Goal: Information Seeking & Learning: Learn about a topic

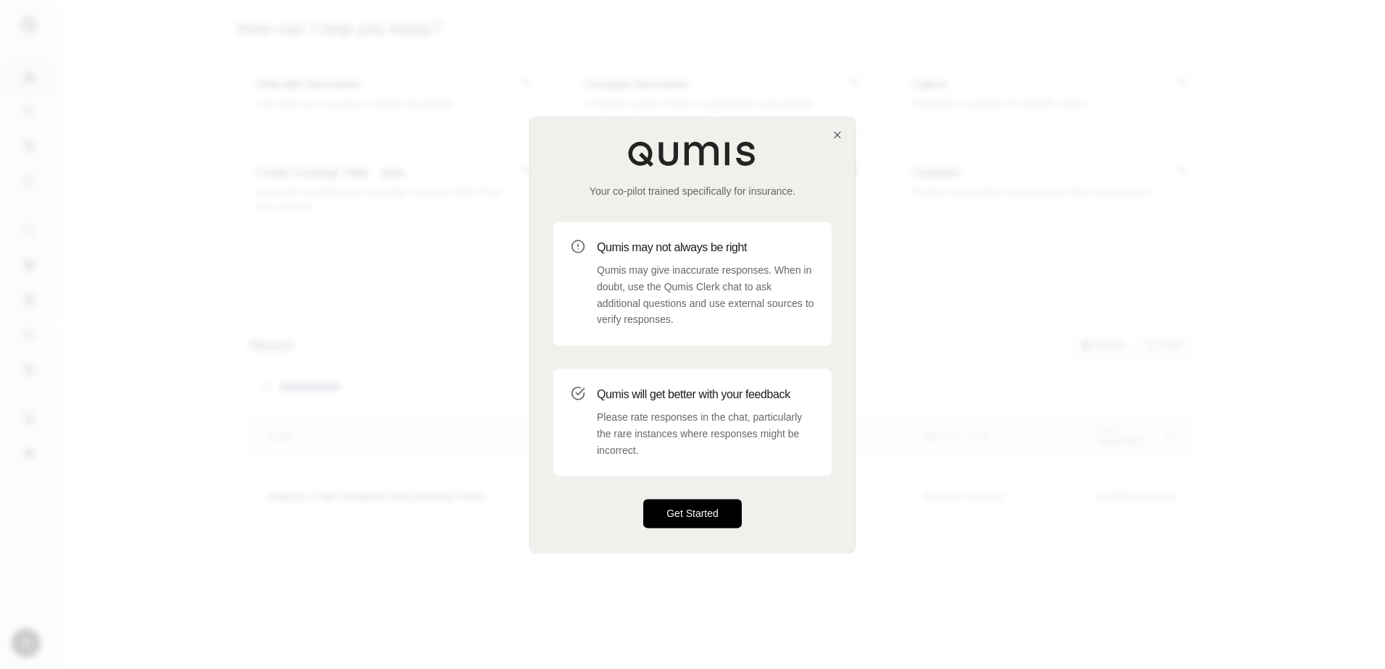
click at [696, 520] on button "Get Started" at bounding box center [692, 514] width 99 height 29
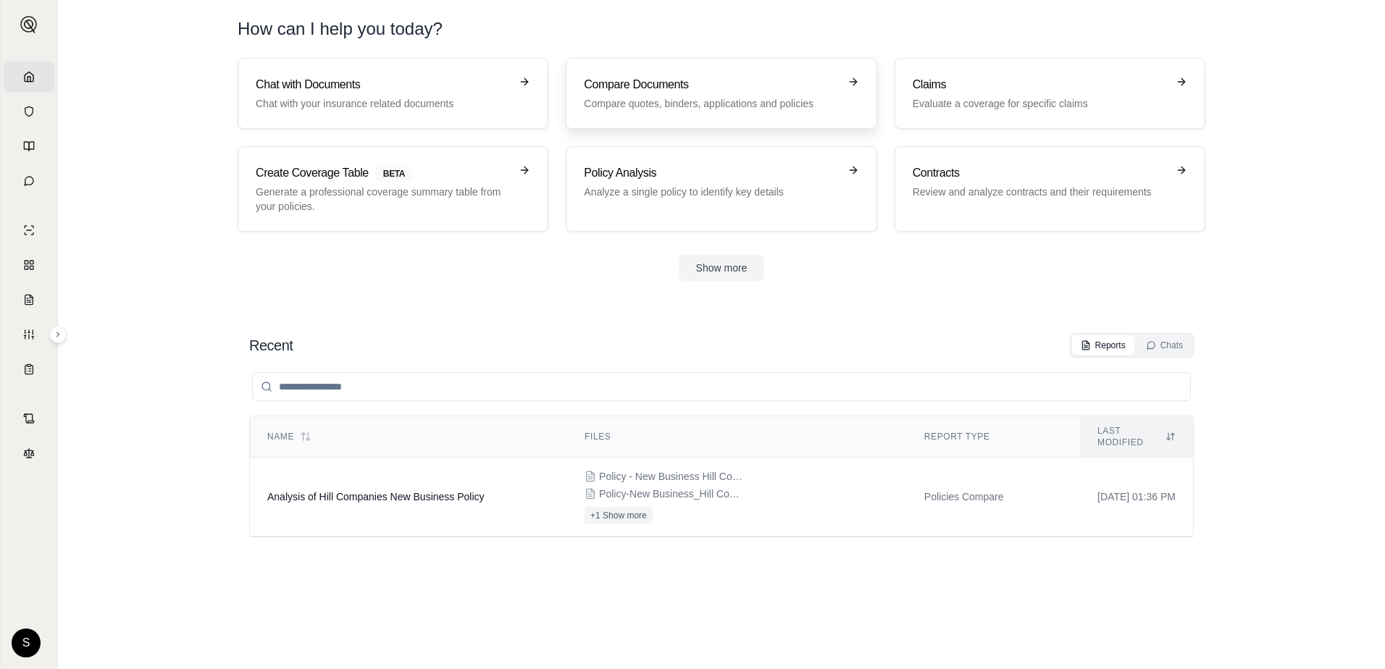
click at [680, 80] on h3 "Compare Documents" at bounding box center [711, 84] width 254 height 17
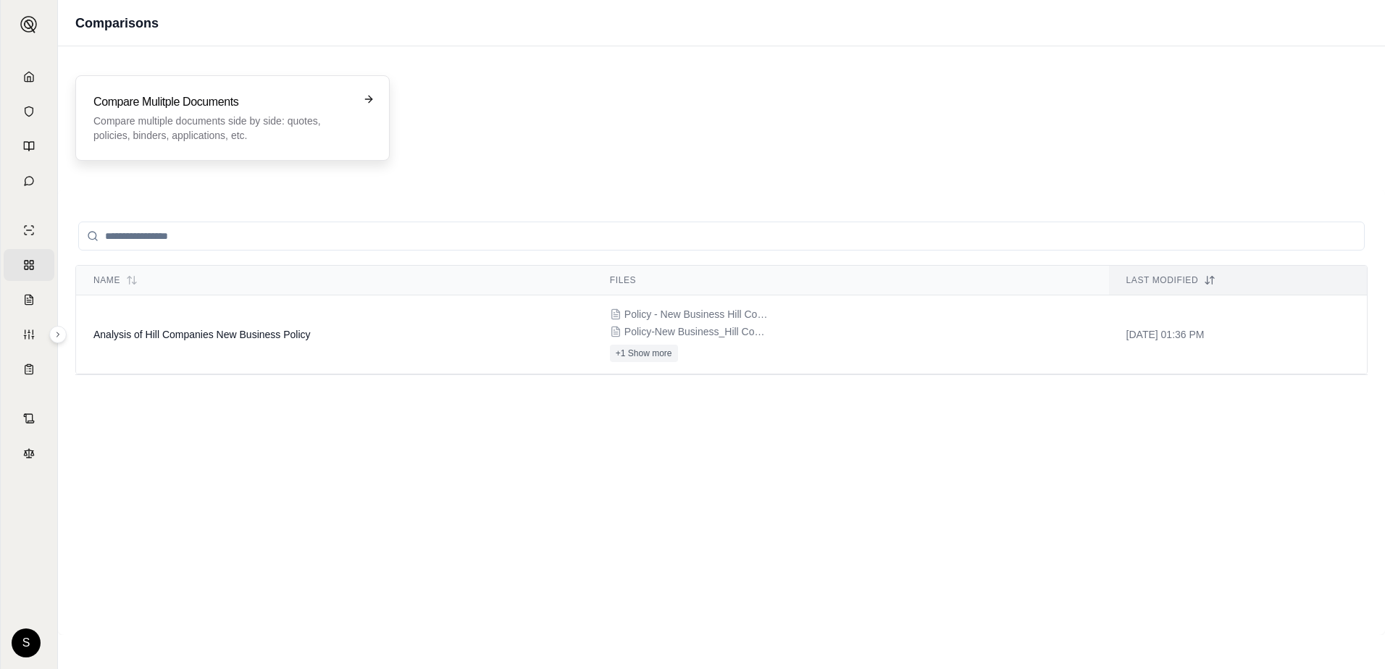
click at [154, 127] on p "Compare multiple documents side by side: quotes, policies, binders, application…" at bounding box center [222, 128] width 258 height 29
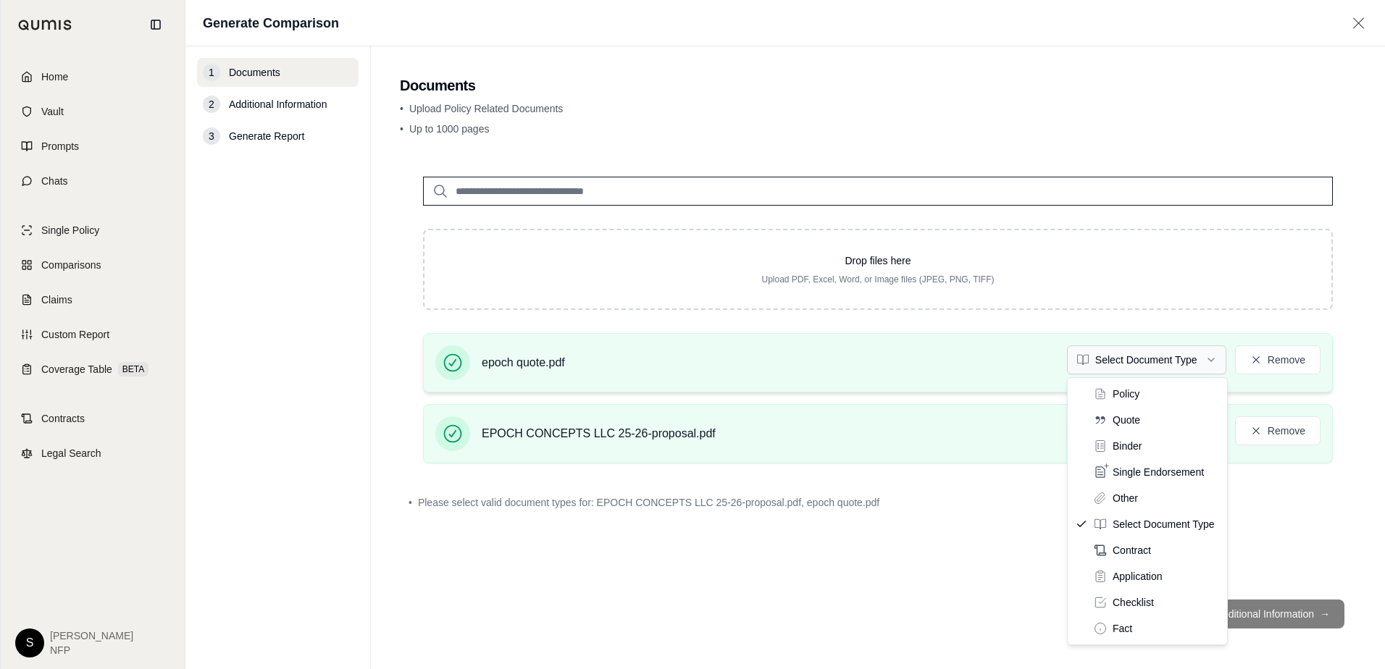
click at [1203, 367] on html "Home Vault Prompts Chats Single Policy Comparisons Claims Custom Report Coverag…" at bounding box center [692, 334] width 1385 height 669
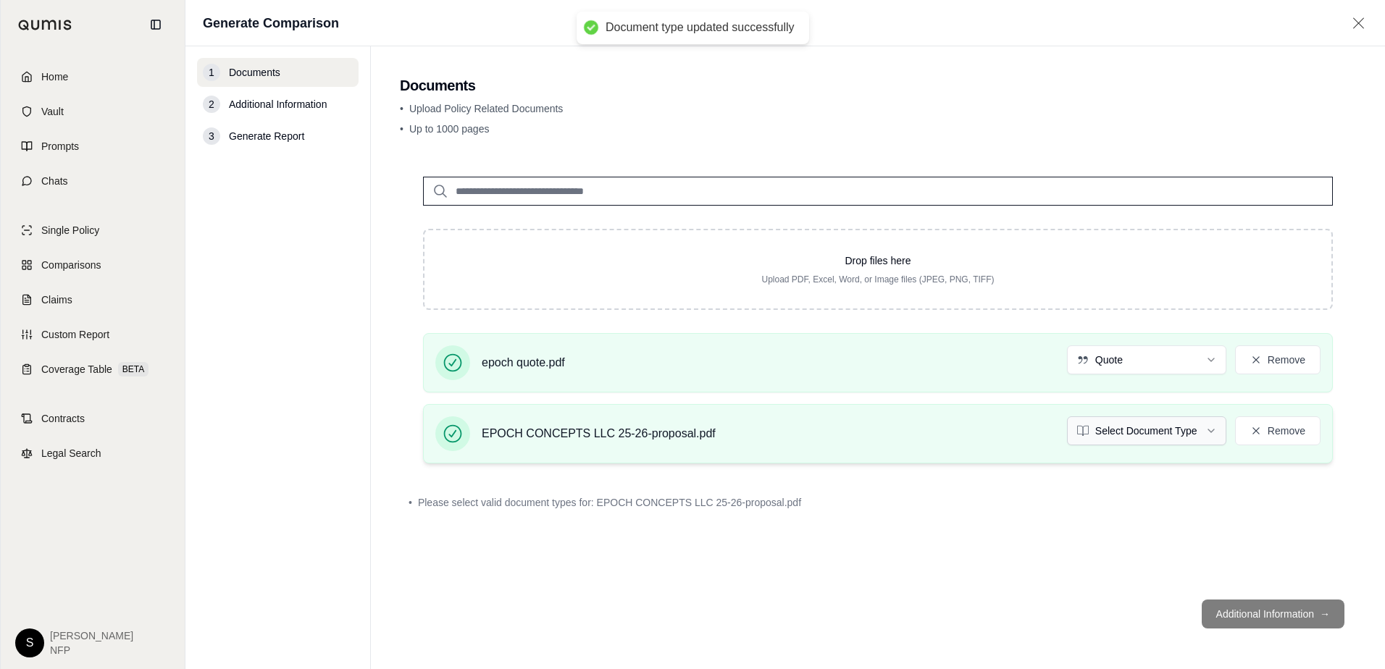
click at [1206, 435] on html "Document type updated successfully Home Vault Prompts Chats Single Policy Compa…" at bounding box center [692, 334] width 1385 height 669
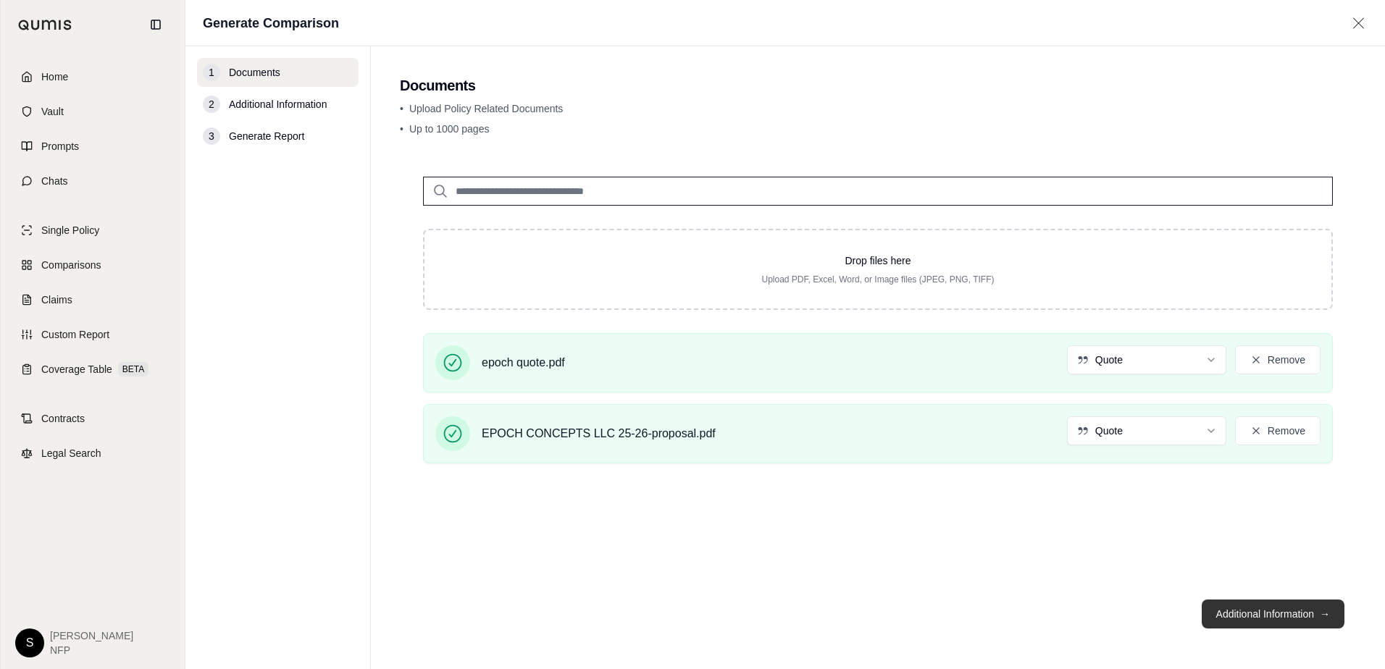
click at [1267, 612] on button "Additional Information →" at bounding box center [1273, 614] width 143 height 29
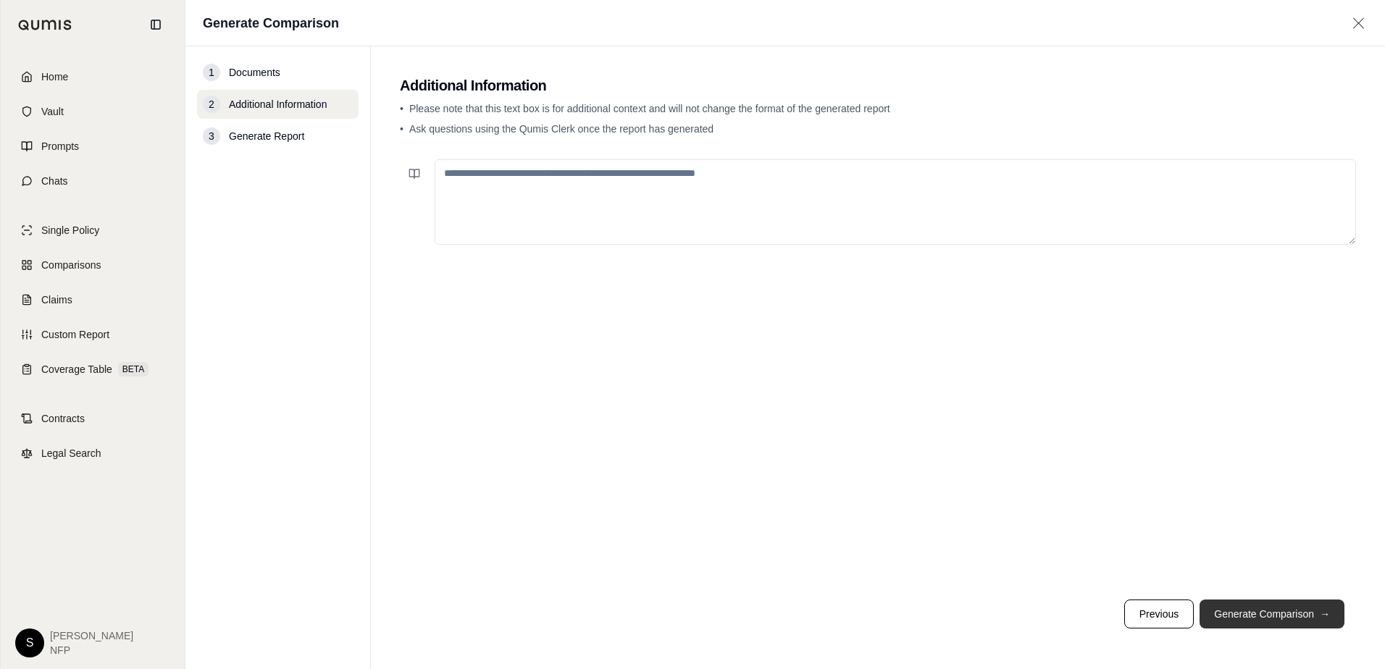
click at [1265, 616] on button "Generate Comparison →" at bounding box center [1272, 614] width 145 height 29
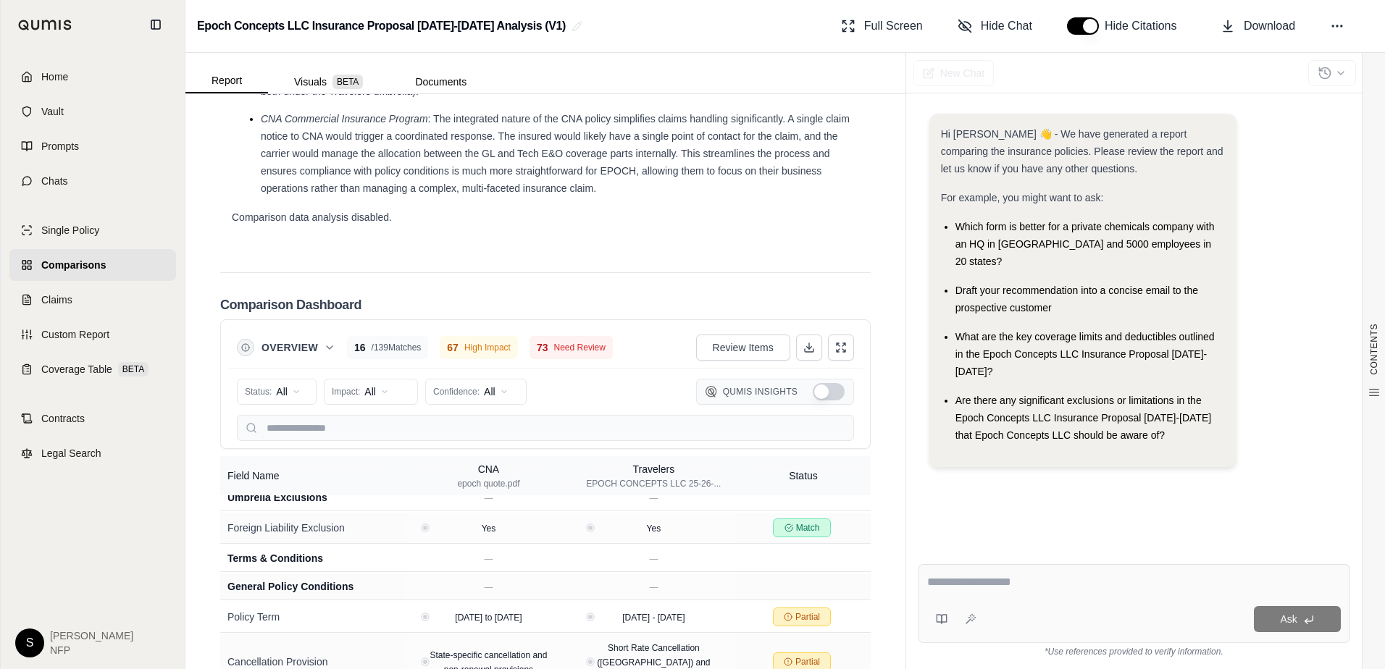
scroll to position [2649, 0]
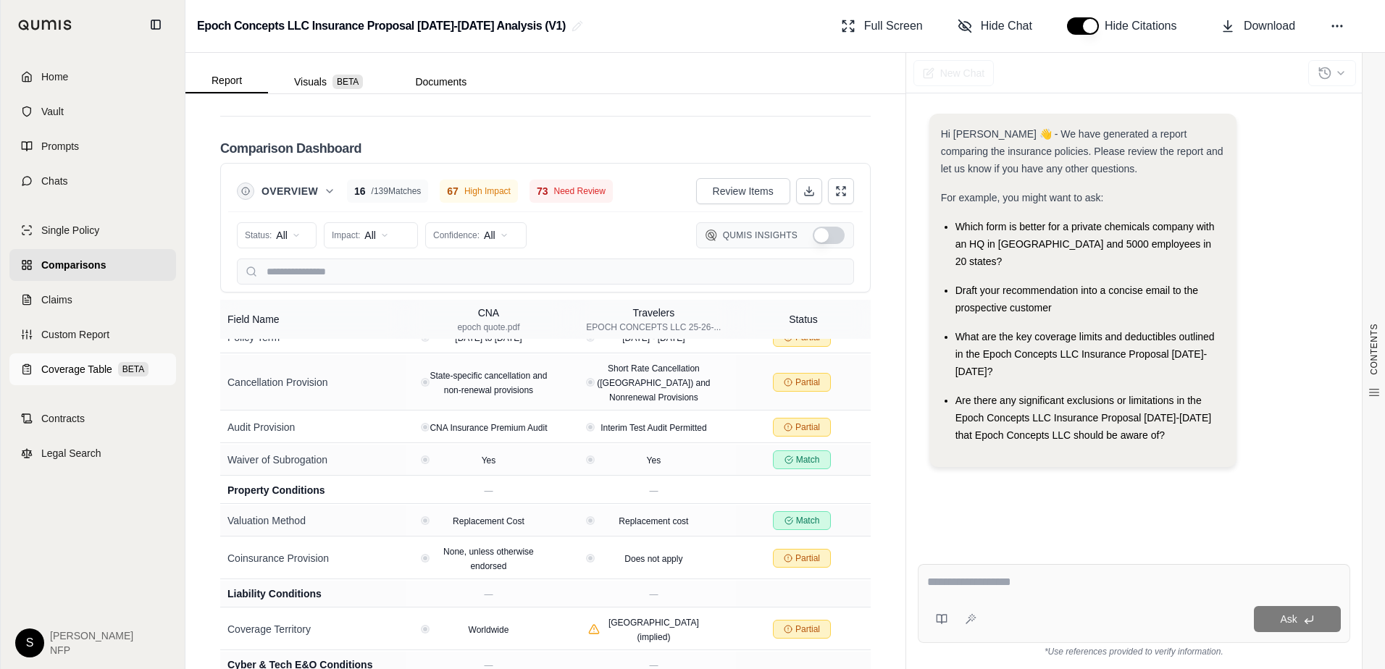
click at [83, 371] on span "Coverage Table" at bounding box center [76, 369] width 71 height 14
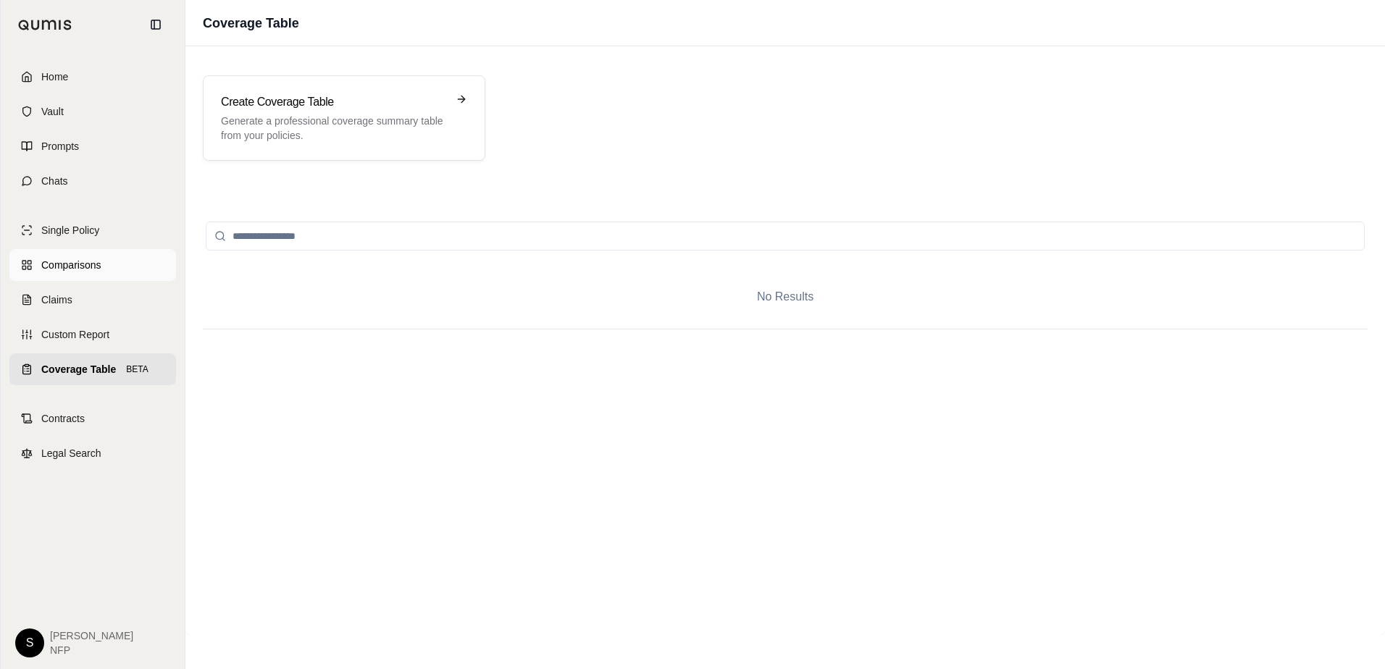
click at [54, 267] on span "Comparisons" at bounding box center [70, 265] width 59 height 14
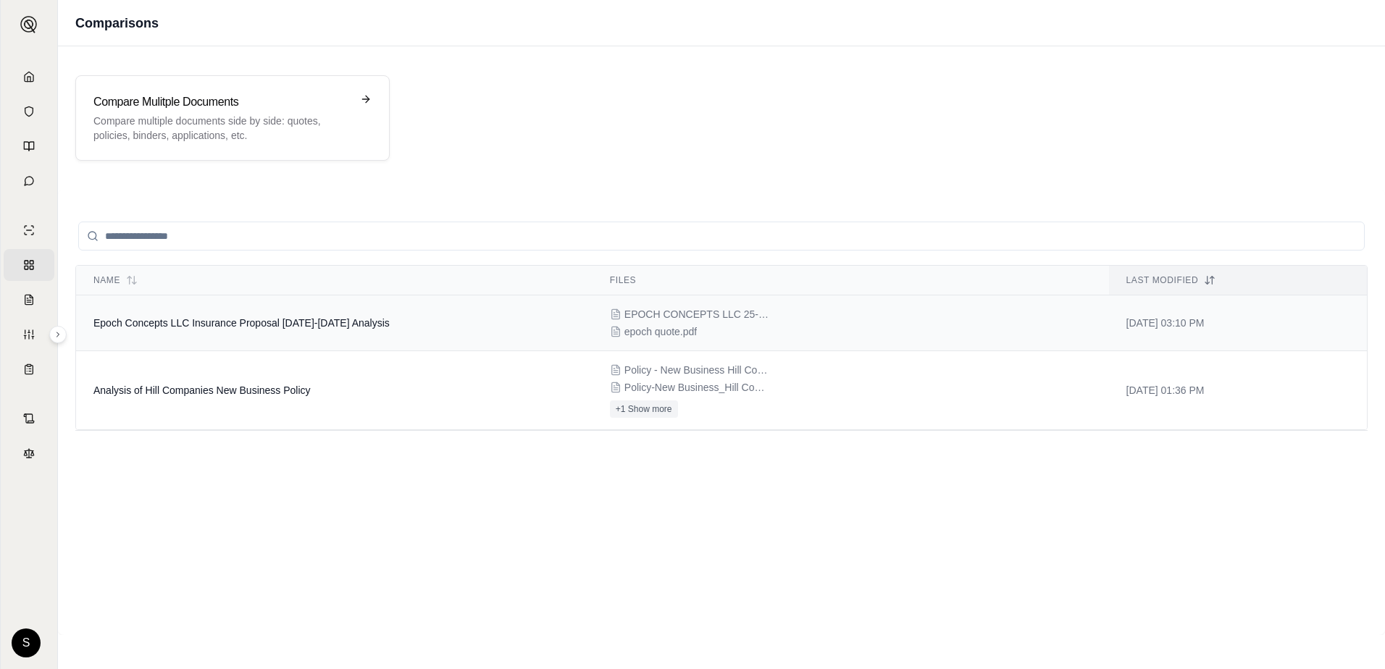
click at [307, 321] on span "Epoch Concepts LLC Insurance Proposal [DATE]-[DATE] Analysis" at bounding box center [241, 323] width 296 height 12
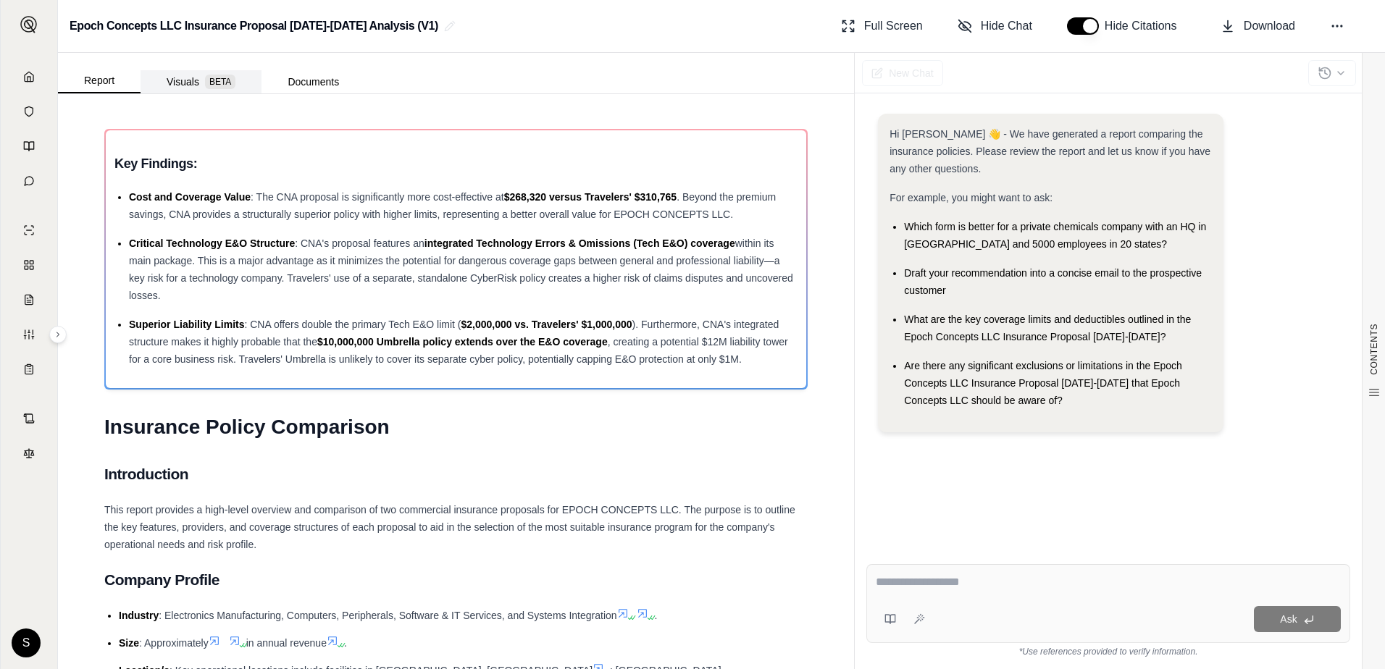
click at [197, 85] on button "Visuals BETA" at bounding box center [201, 81] width 121 height 23
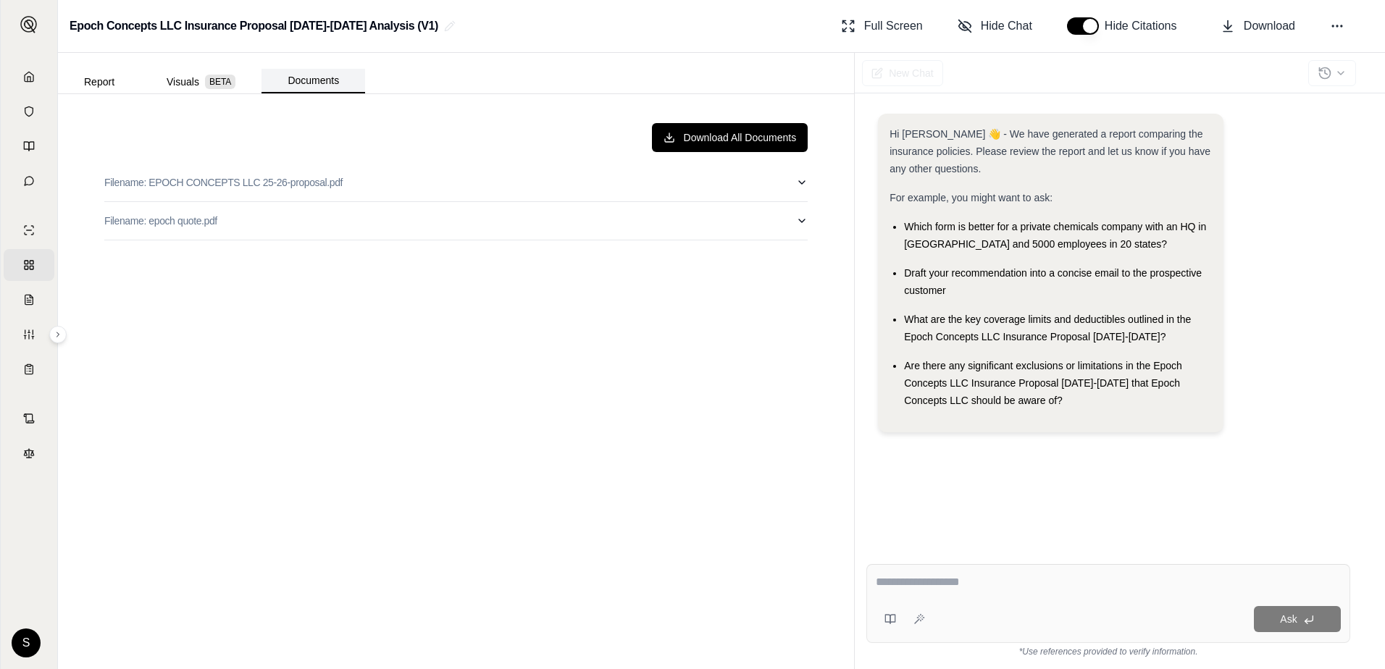
click at [311, 80] on button "Documents" at bounding box center [314, 81] width 104 height 25
click at [254, 179] on p "Filename: EPOCH CONCEPTS LLC 25-26-proposal.pdf" at bounding box center [223, 182] width 238 height 14
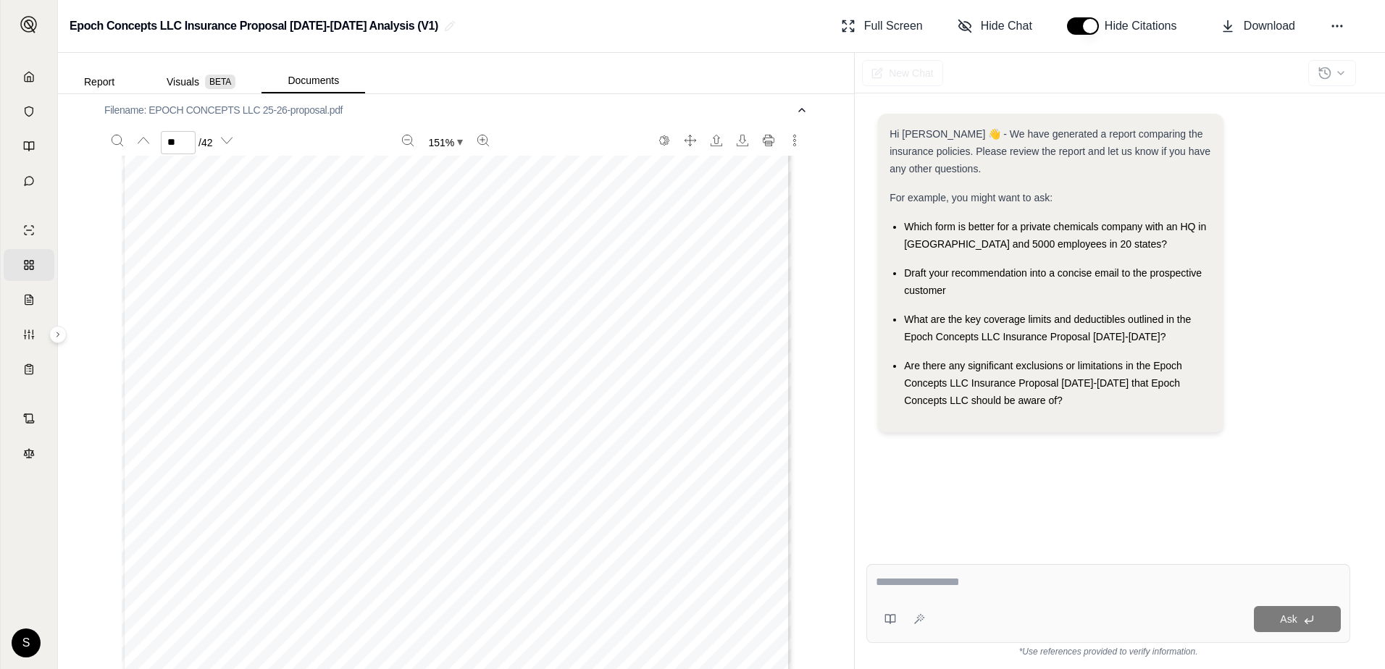
scroll to position [29048, 0]
type input "**"
click at [96, 88] on button "Report" at bounding box center [99, 81] width 83 height 23
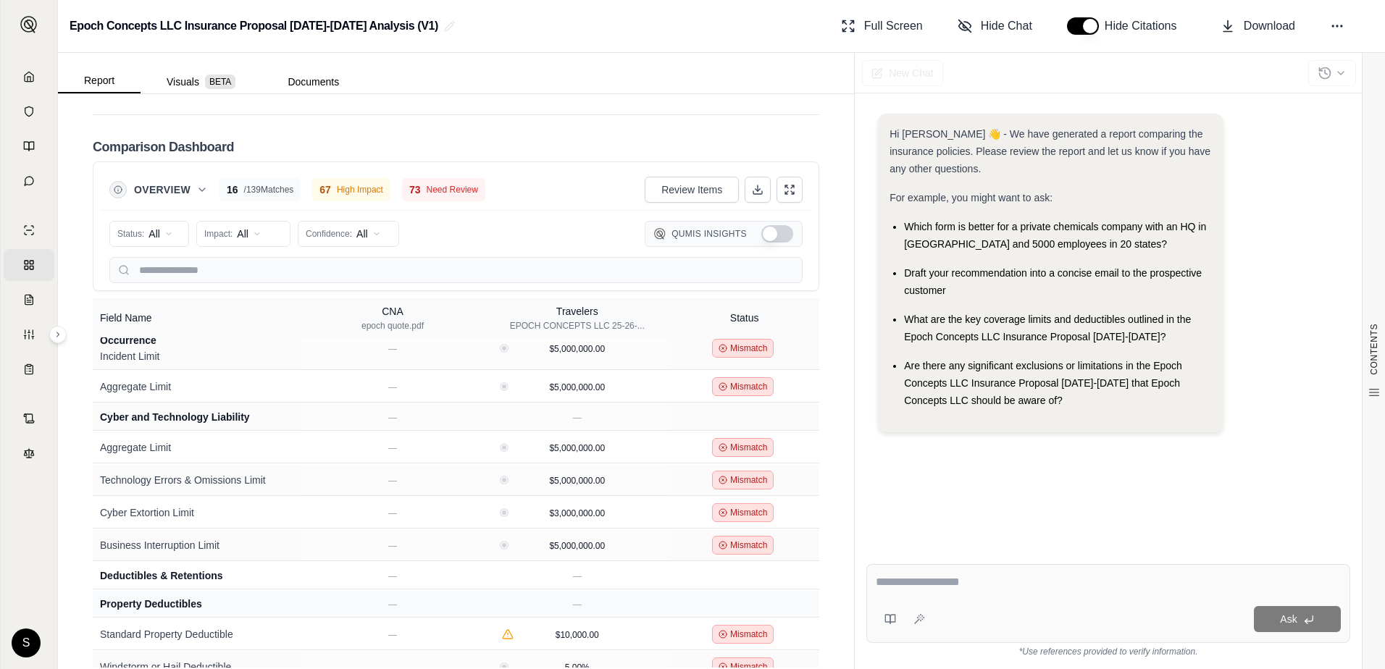
scroll to position [1159, 0]
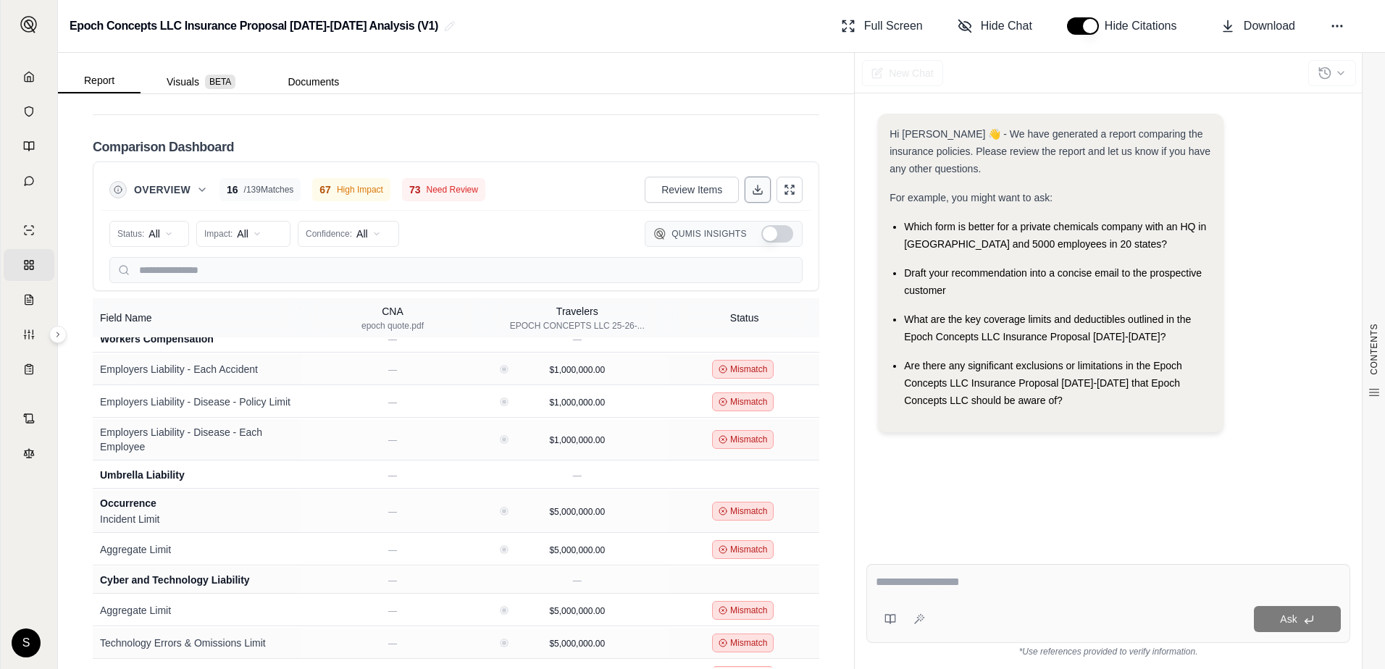
click at [752, 188] on icon at bounding box center [758, 190] width 12 height 12
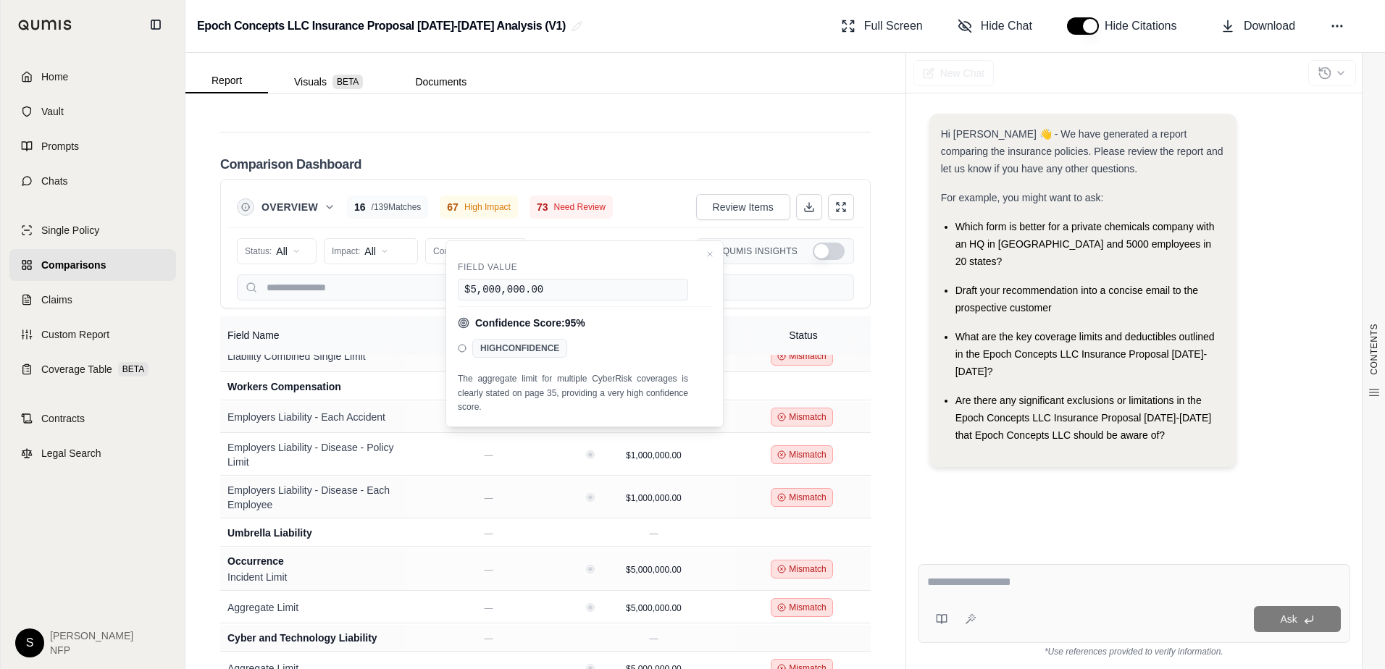
scroll to position [1204, 0]
